Goal: Transaction & Acquisition: Obtain resource

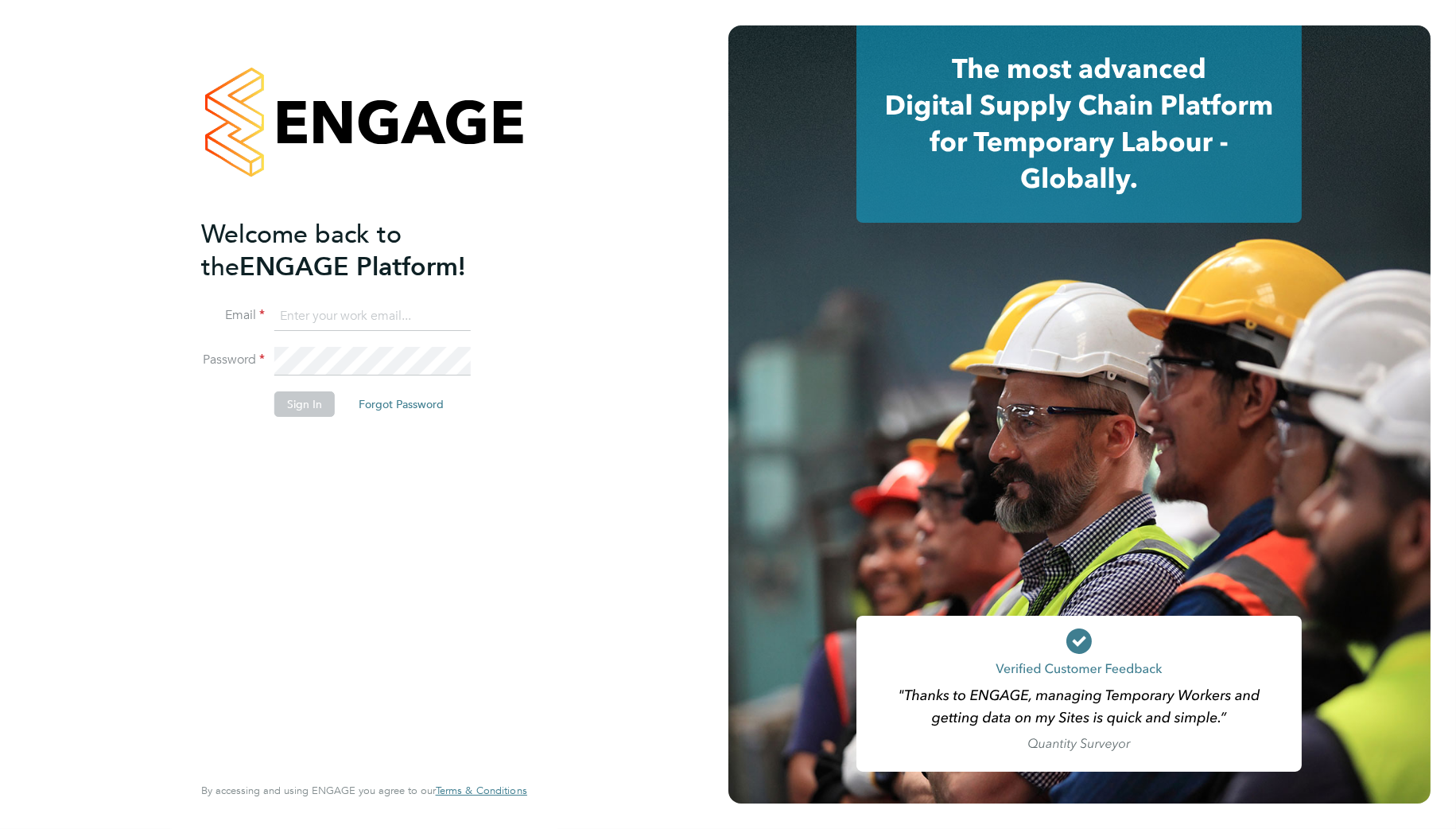
type input "[PERSON_NAME][EMAIL_ADDRESS][PERSON_NAME][DOMAIN_NAME]"
click at [305, 408] on button "Sign In" at bounding box center [304, 404] width 60 height 25
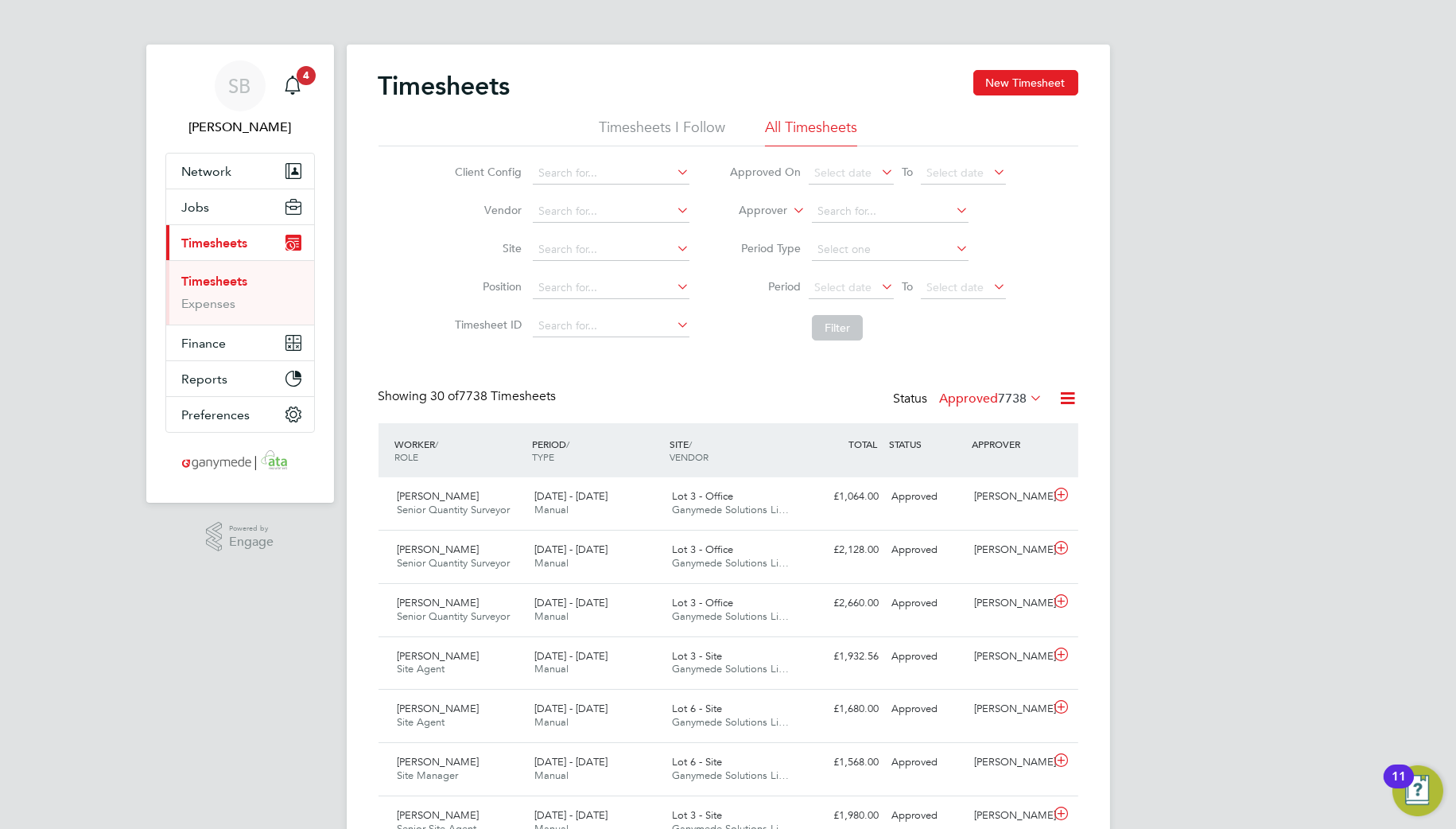
click at [784, 207] on label "Approver" at bounding box center [751, 211] width 71 height 16
click at [744, 231] on li "Worker" at bounding box center [748, 228] width 78 height 21
click at [829, 205] on input at bounding box center [890, 211] width 157 height 23
click at [878, 248] on li "Llo yd Abeywickrama" at bounding box center [889, 255] width 158 height 22
type input "Lloyd Abeywickrama"
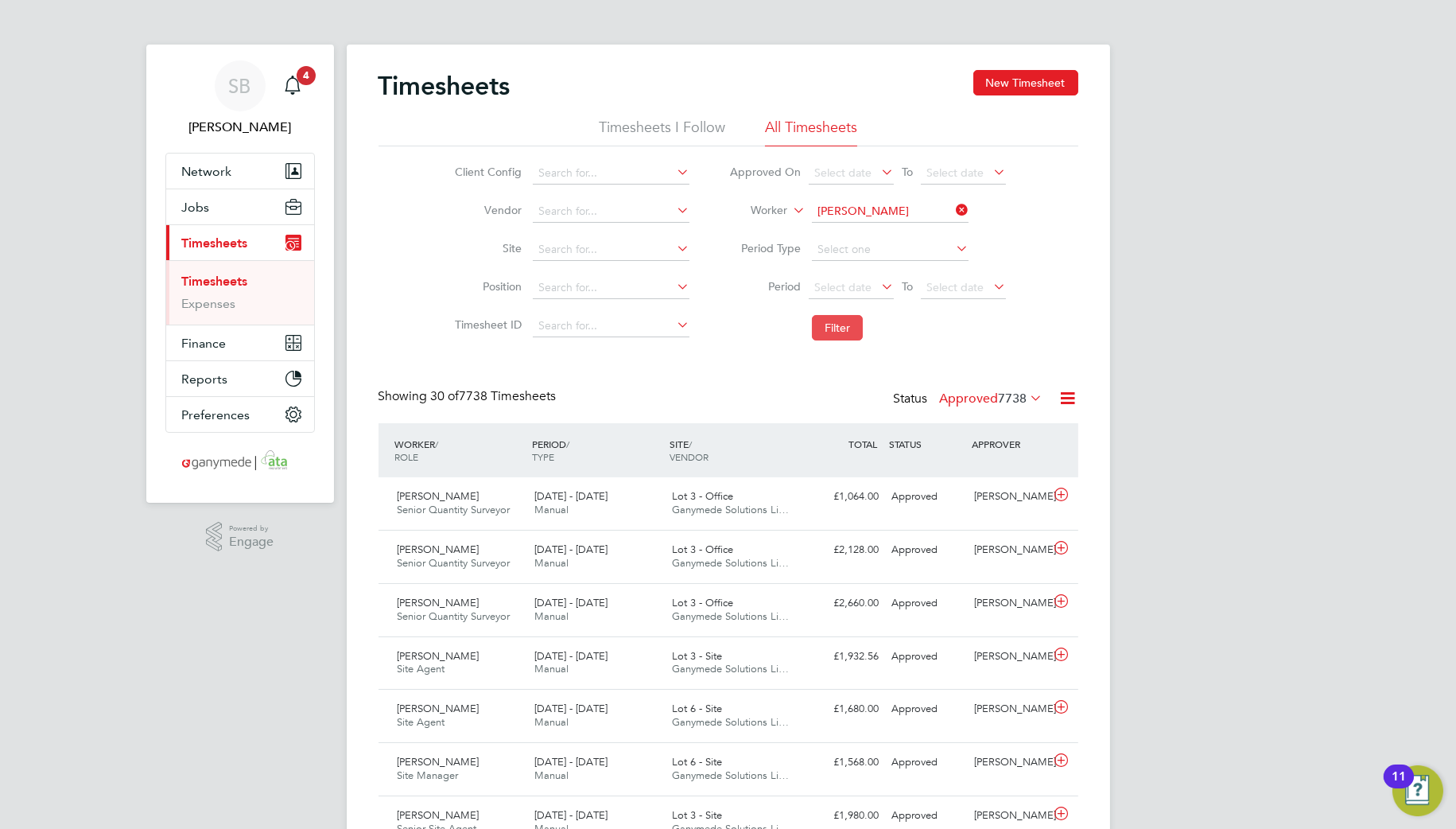
click at [834, 331] on button "Filter" at bounding box center [837, 327] width 51 height 25
click at [1060, 551] on icon at bounding box center [1061, 548] width 20 height 13
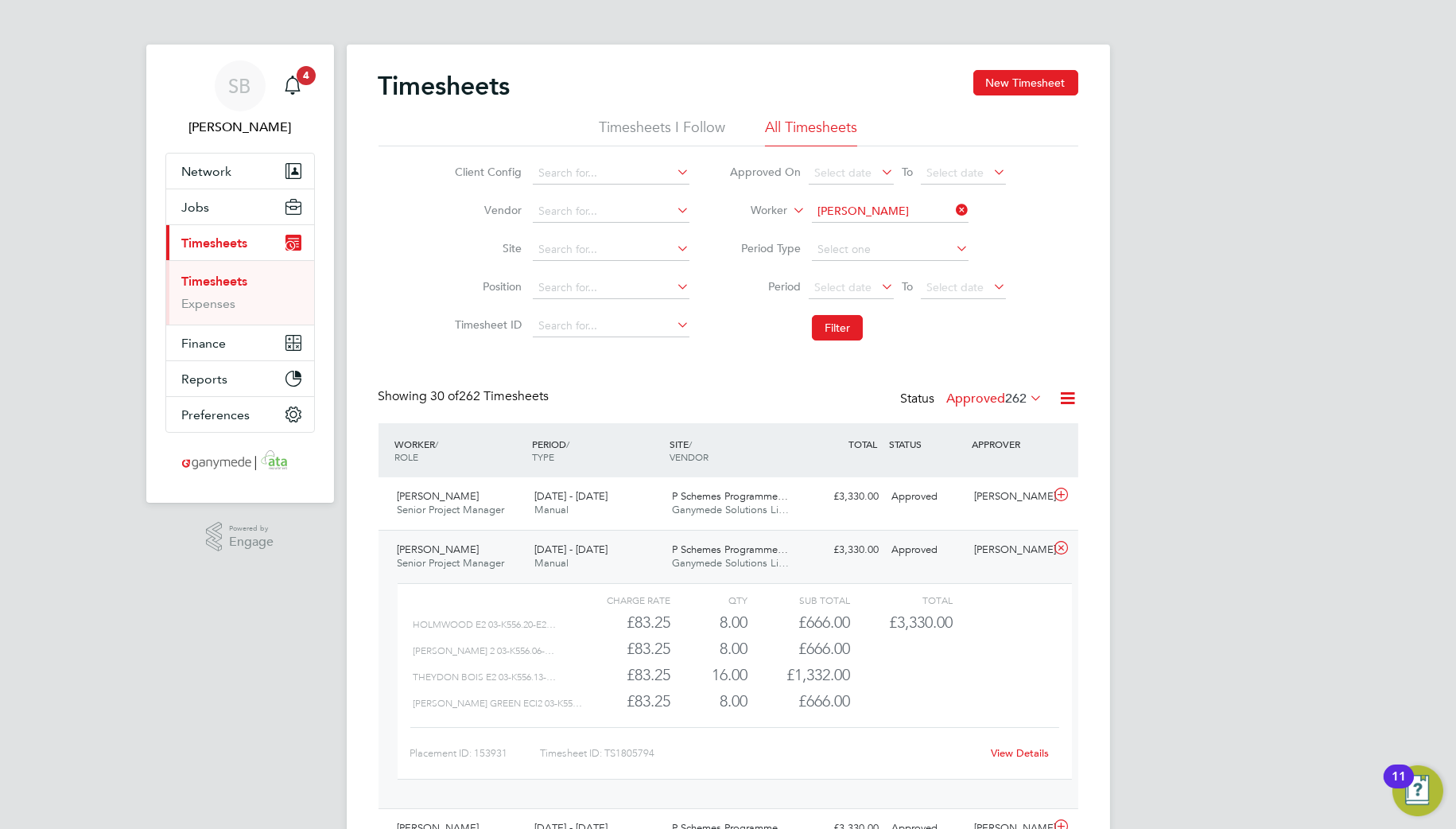
click at [1018, 755] on link "View Details" at bounding box center [1019, 752] width 58 height 14
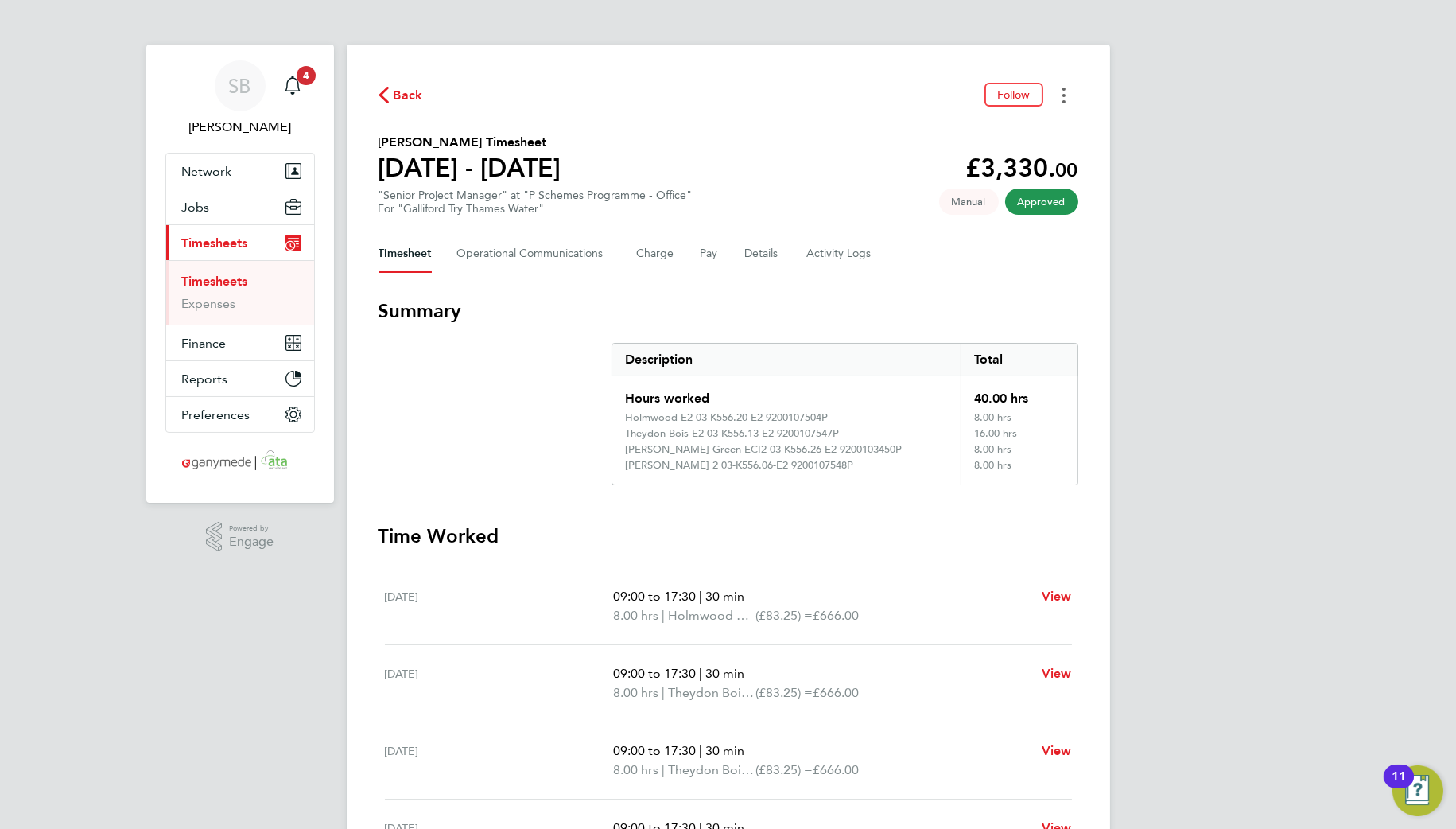
click at [1065, 88] on button "Timesheets Menu" at bounding box center [1064, 95] width 29 height 24
click at [1004, 134] on link "Download timesheet" at bounding box center [983, 130] width 191 height 32
